Goal: Find specific page/section: Find specific page/section

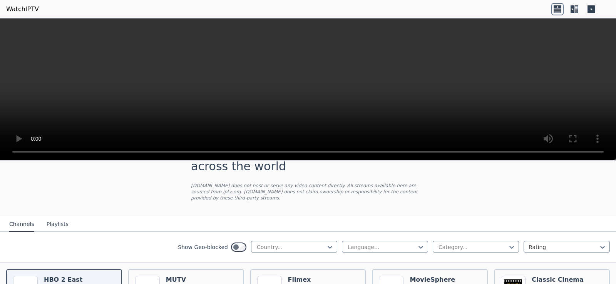
scroll to position [77, 0]
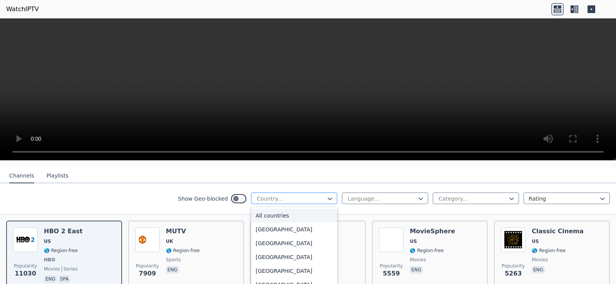
click at [292, 195] on div at bounding box center [291, 199] width 70 height 8
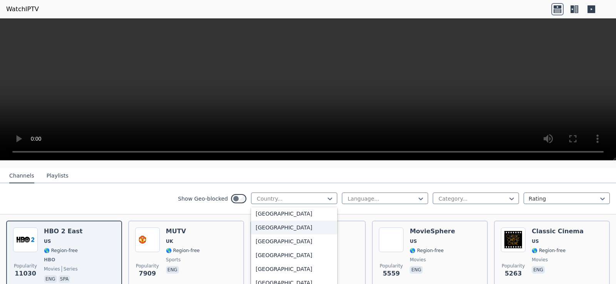
scroll to position [192, 0]
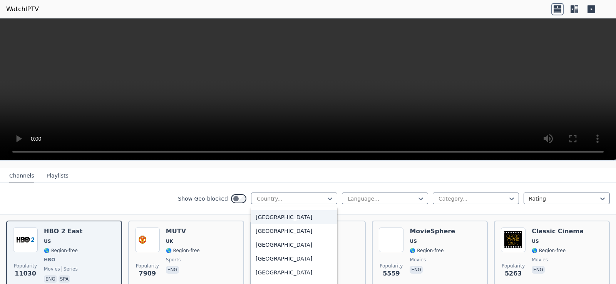
click at [282, 214] on div "[GEOGRAPHIC_DATA]" at bounding box center [294, 218] width 86 height 14
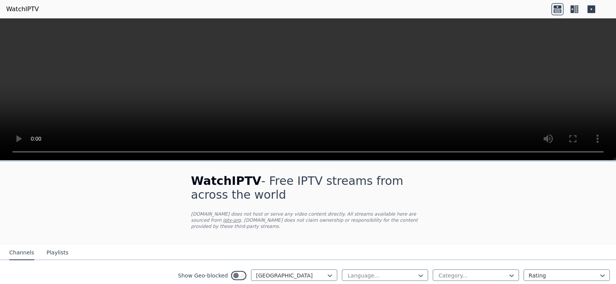
scroll to position [38, 0]
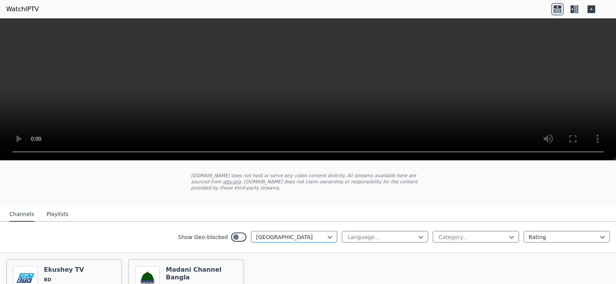
click at [282, 234] on div at bounding box center [291, 238] width 70 height 8
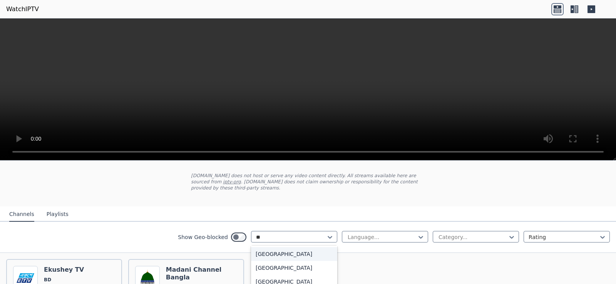
type input "***"
click at [274, 251] on div "[GEOGRAPHIC_DATA]" at bounding box center [294, 255] width 86 height 14
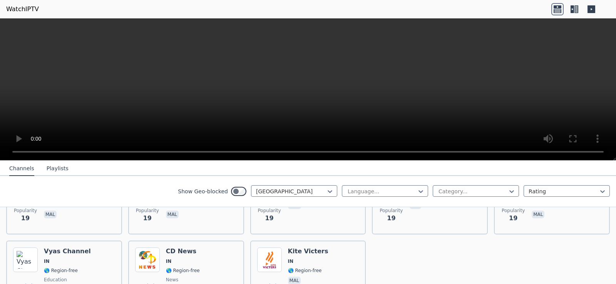
scroll to position [2161, 0]
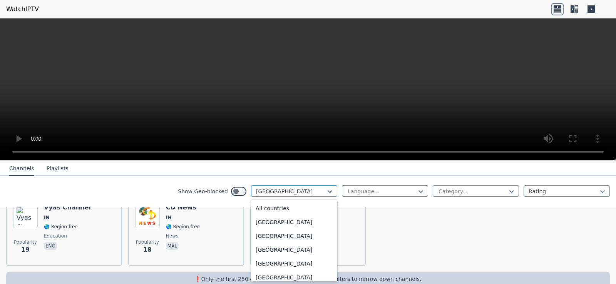
click at [284, 194] on div at bounding box center [291, 192] width 70 height 8
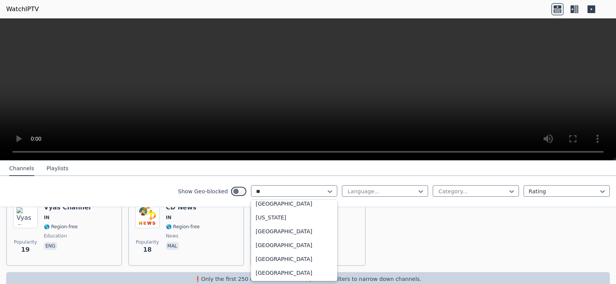
scroll to position [32, 0]
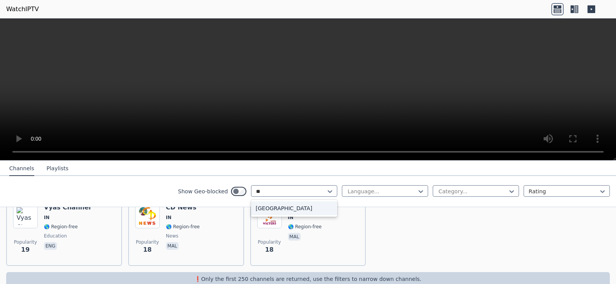
type input "***"
click at [271, 211] on div "[GEOGRAPHIC_DATA]" at bounding box center [294, 209] width 86 height 14
